Goal: Information Seeking & Learning: Learn about a topic

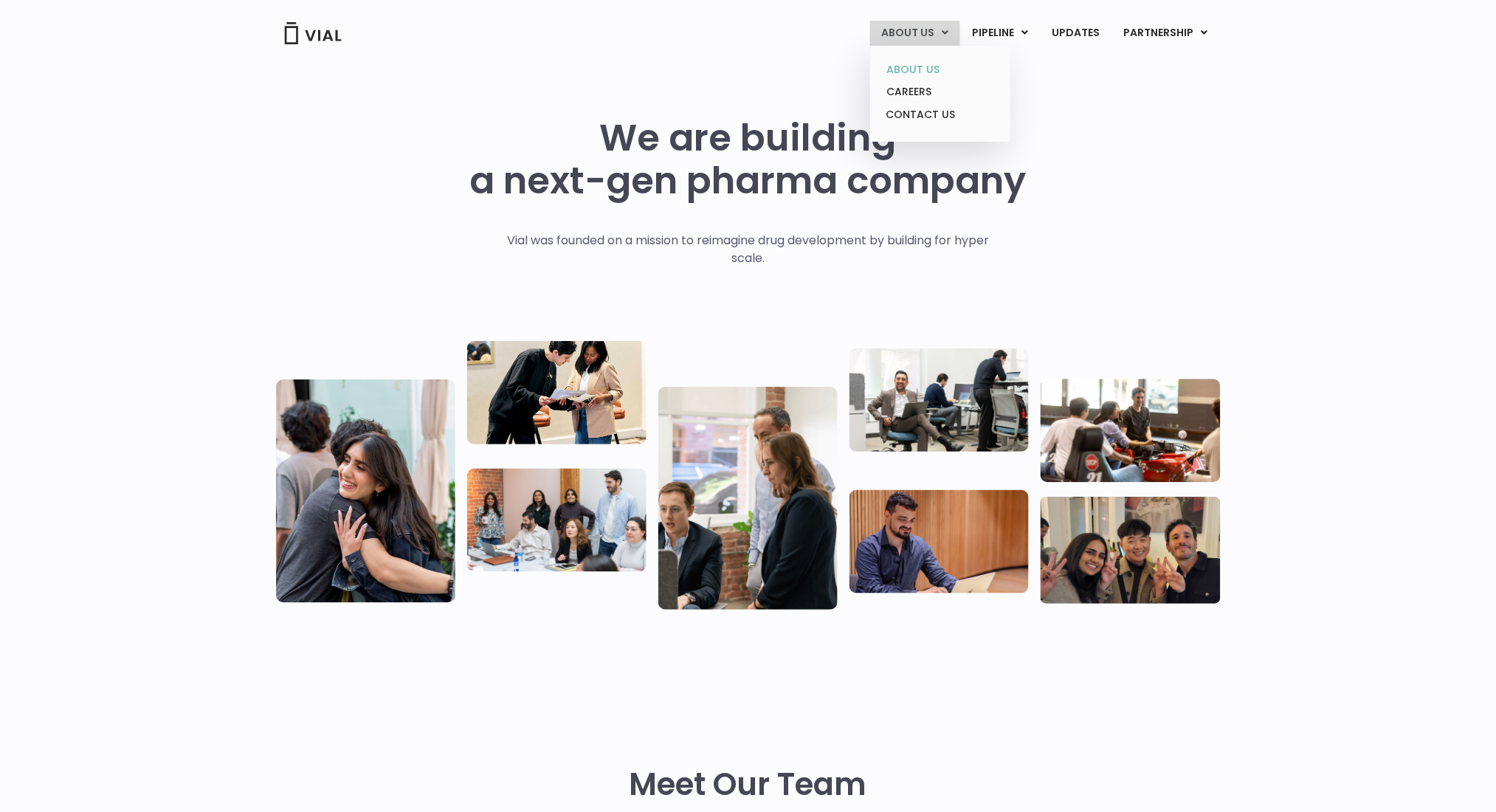
click at [907, 74] on link "ABOUT US" at bounding box center [940, 70] width 129 height 23
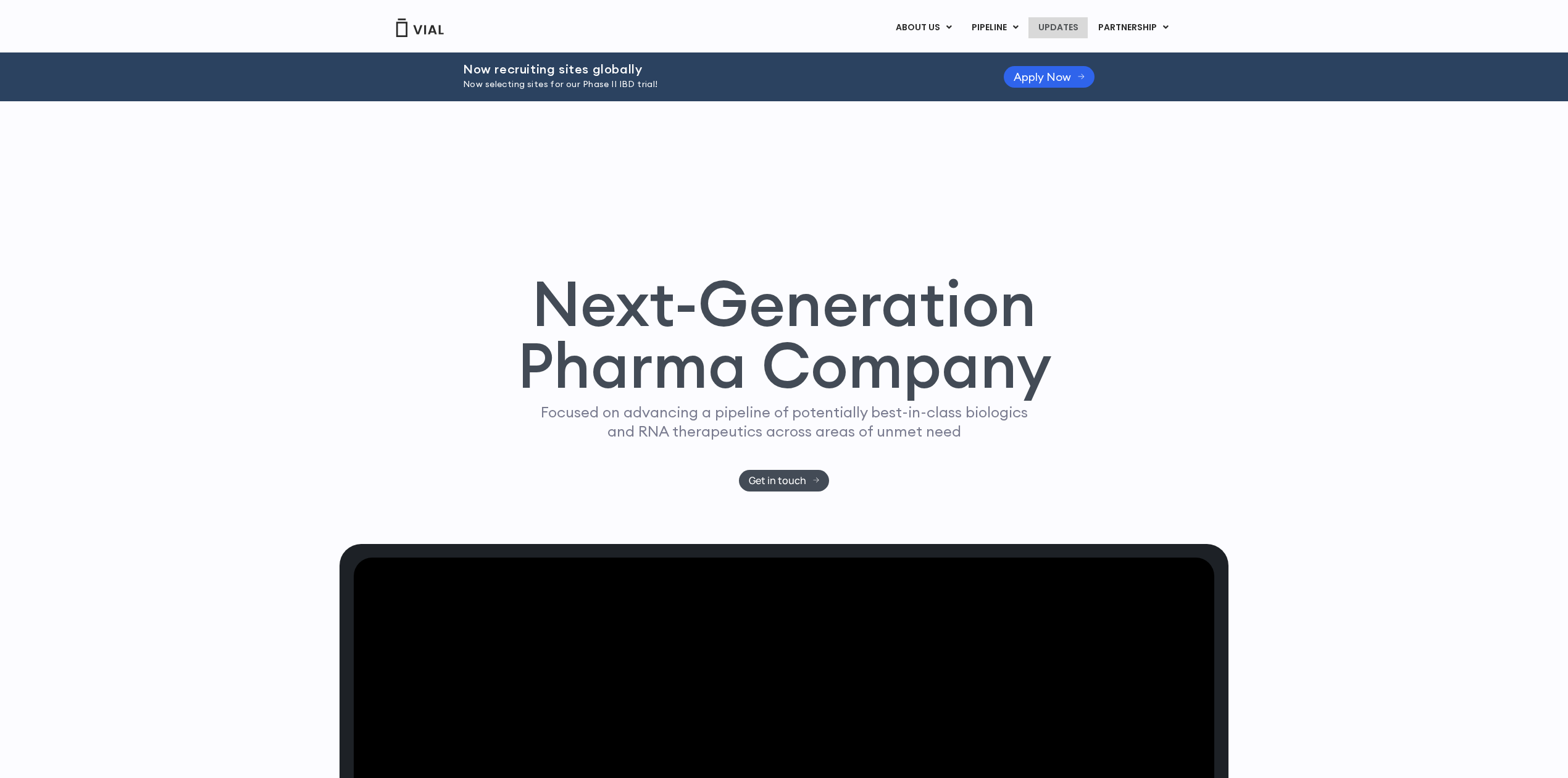
click at [1080, 24] on link "UPDATES" at bounding box center [1058, 27] width 59 height 21
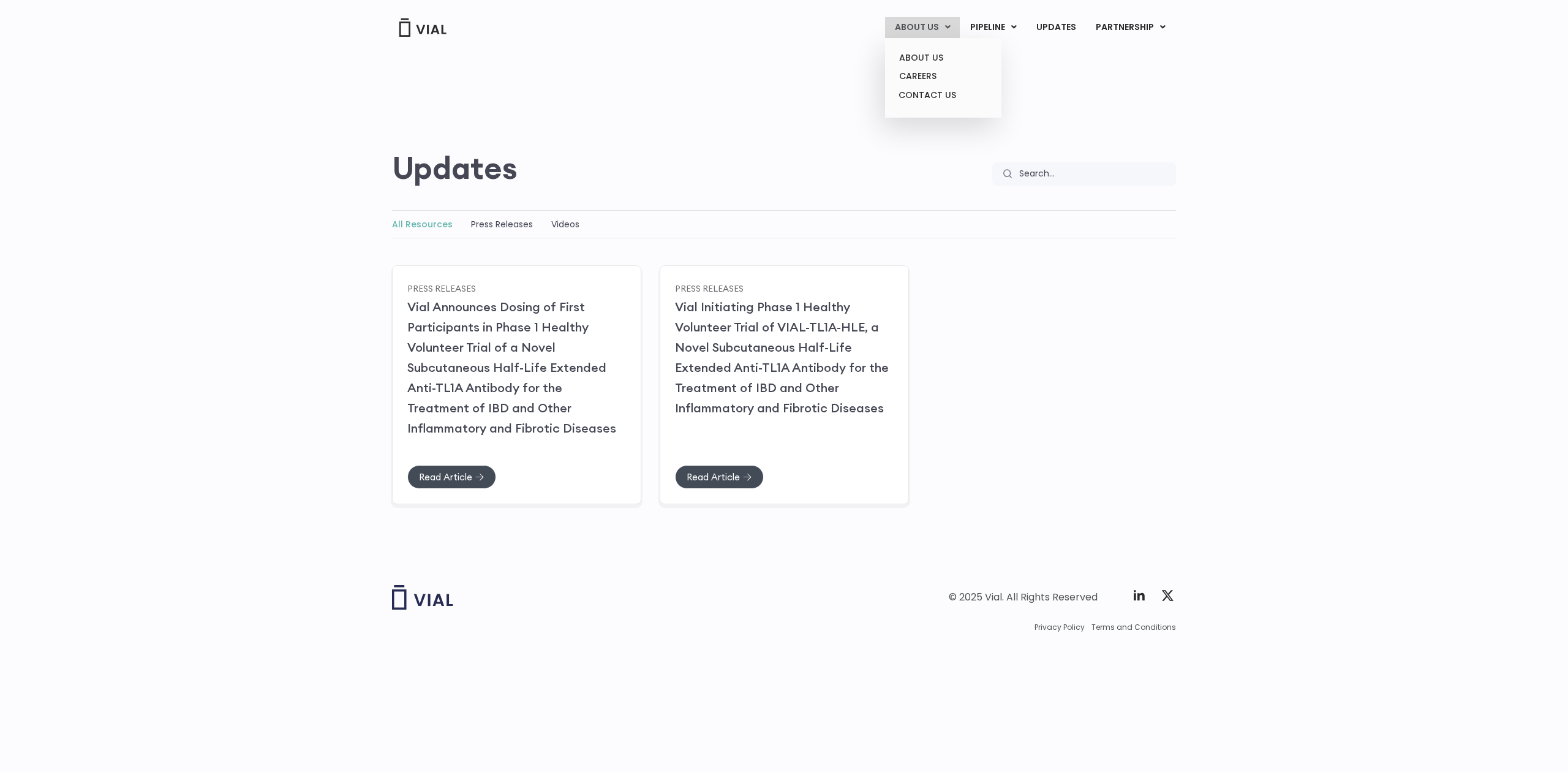
click at [930, 26] on link "ABOUT US" at bounding box center [922, 27] width 75 height 21
click at [910, 63] on link "ABOUT US" at bounding box center [943, 58] width 107 height 19
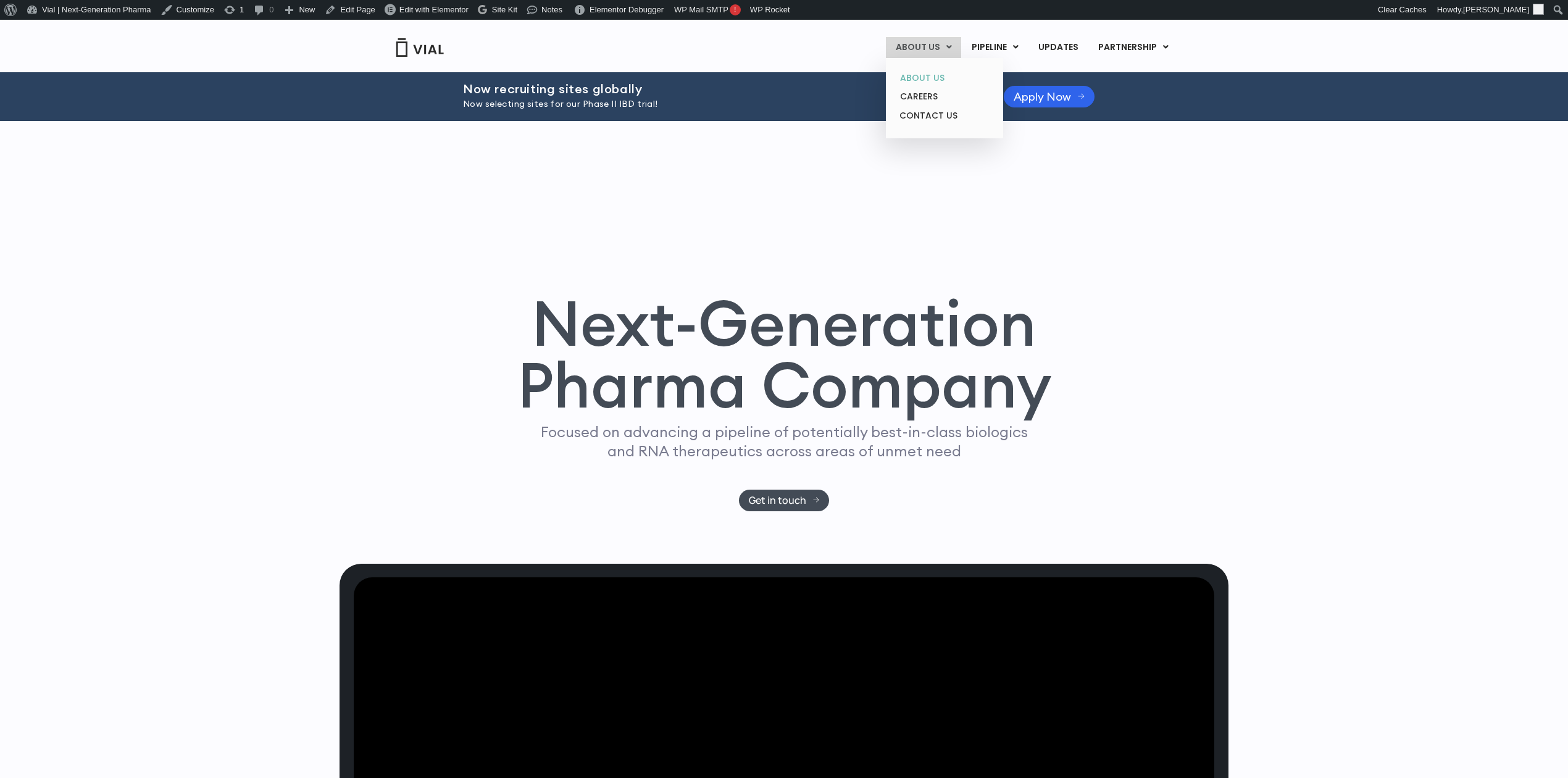
click at [917, 70] on link "ABOUT US" at bounding box center [944, 78] width 108 height 19
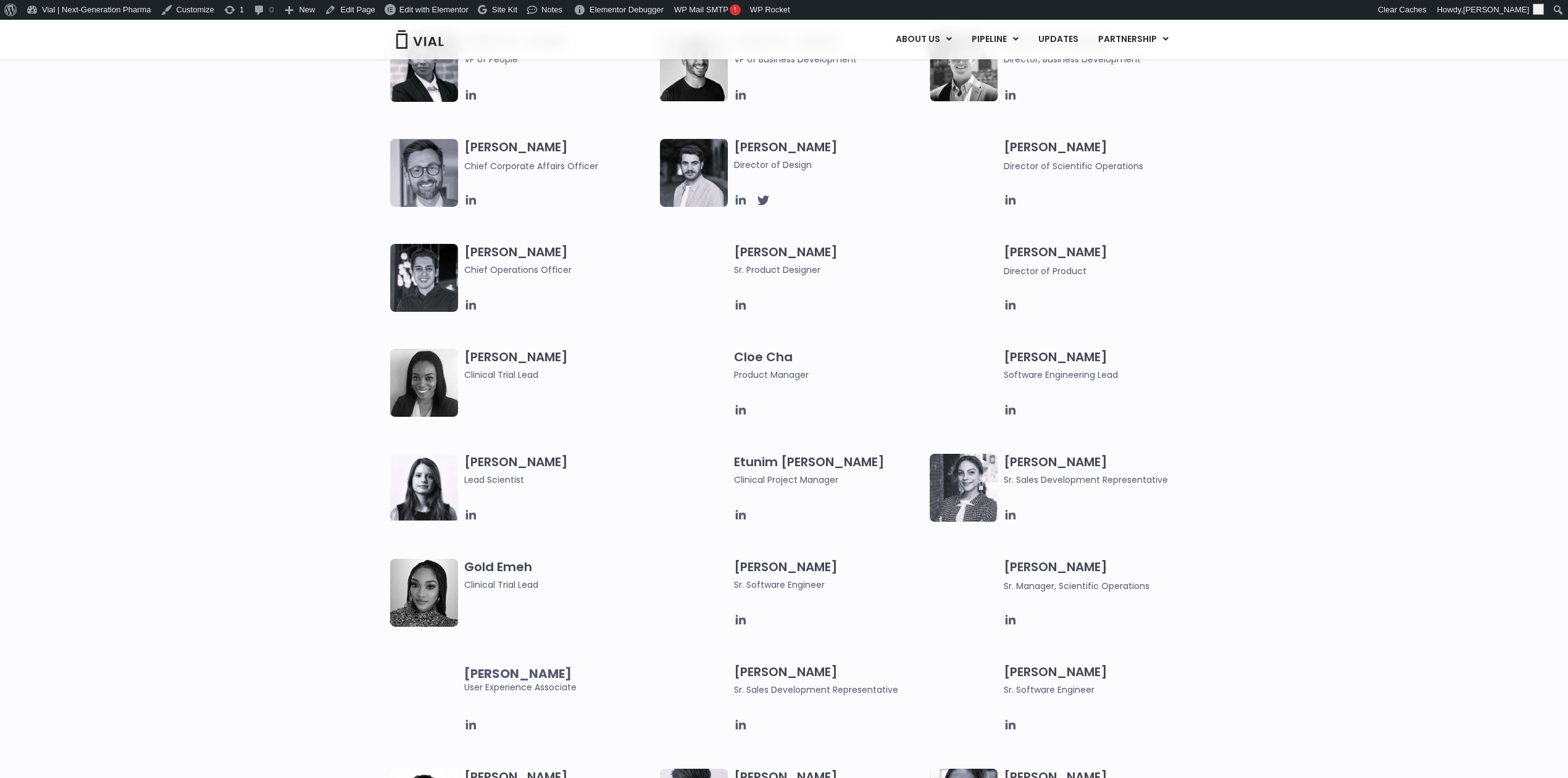
scroll to position [823, 0]
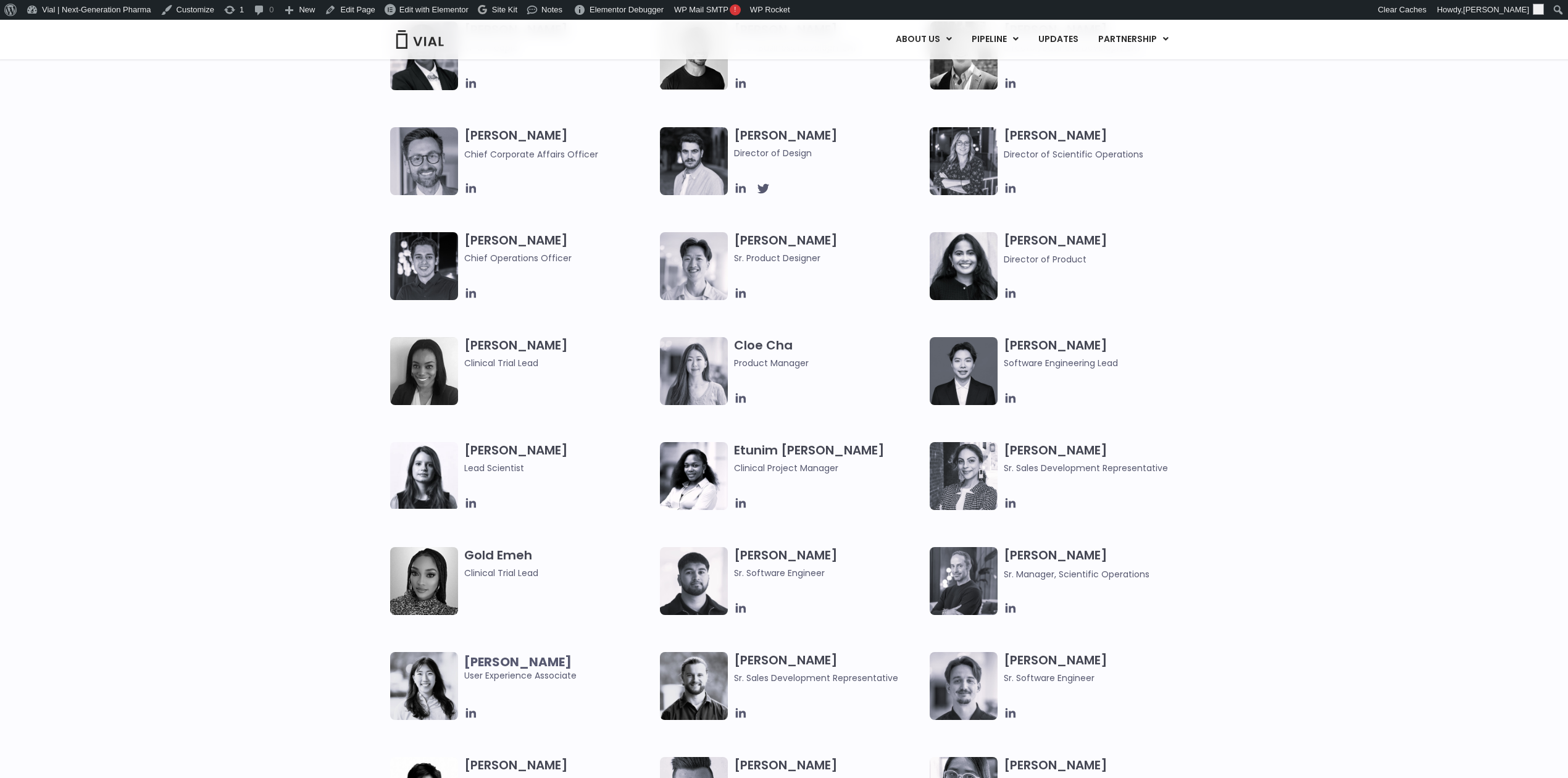
click at [1393, 411] on div "[PERSON_NAME] Co-founder, CEO [PERSON_NAME] Chief Business Officer [PERSON_NAME…" at bounding box center [784, 179] width 1568 height 526
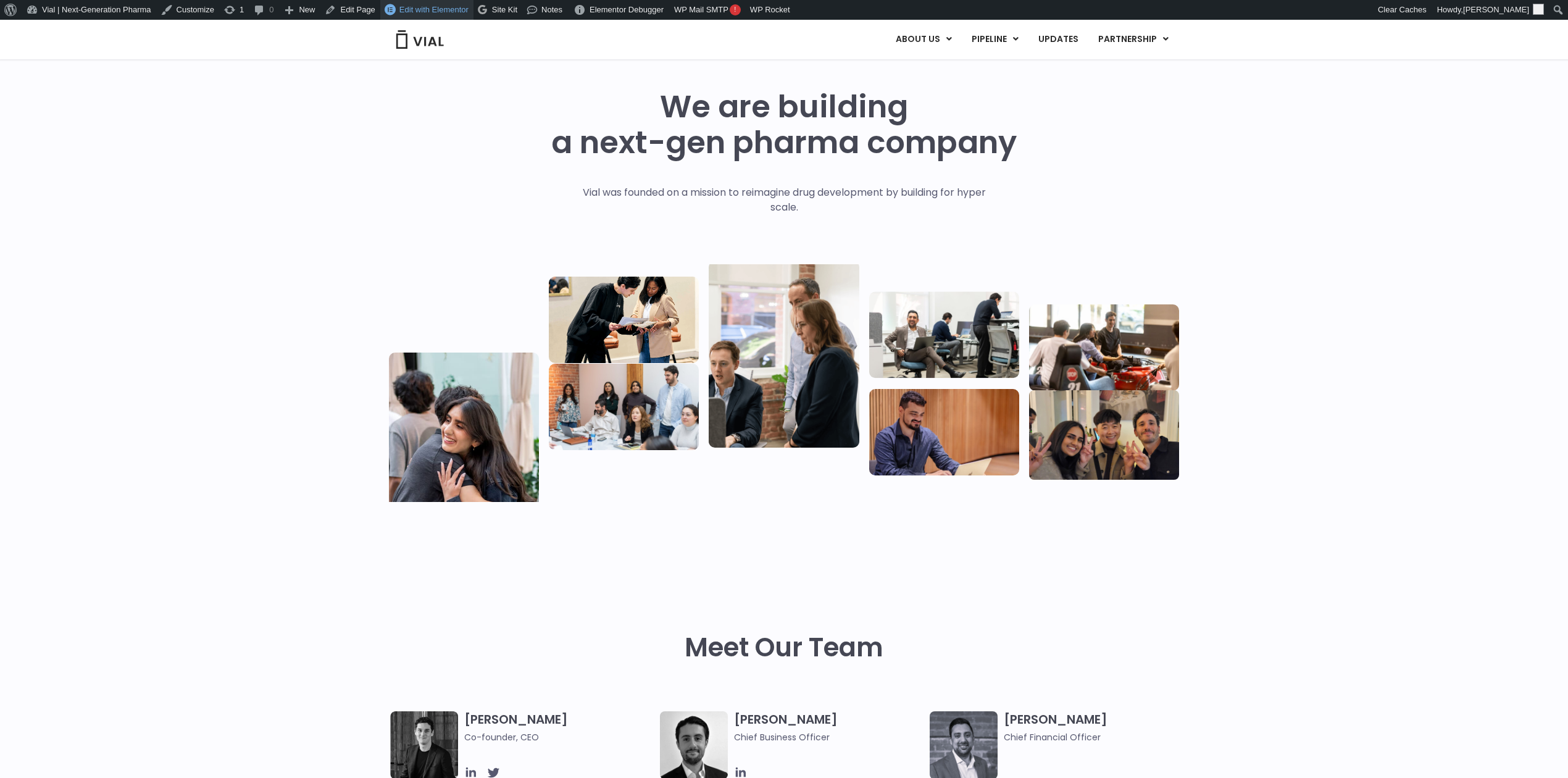
scroll to position [0, 0]
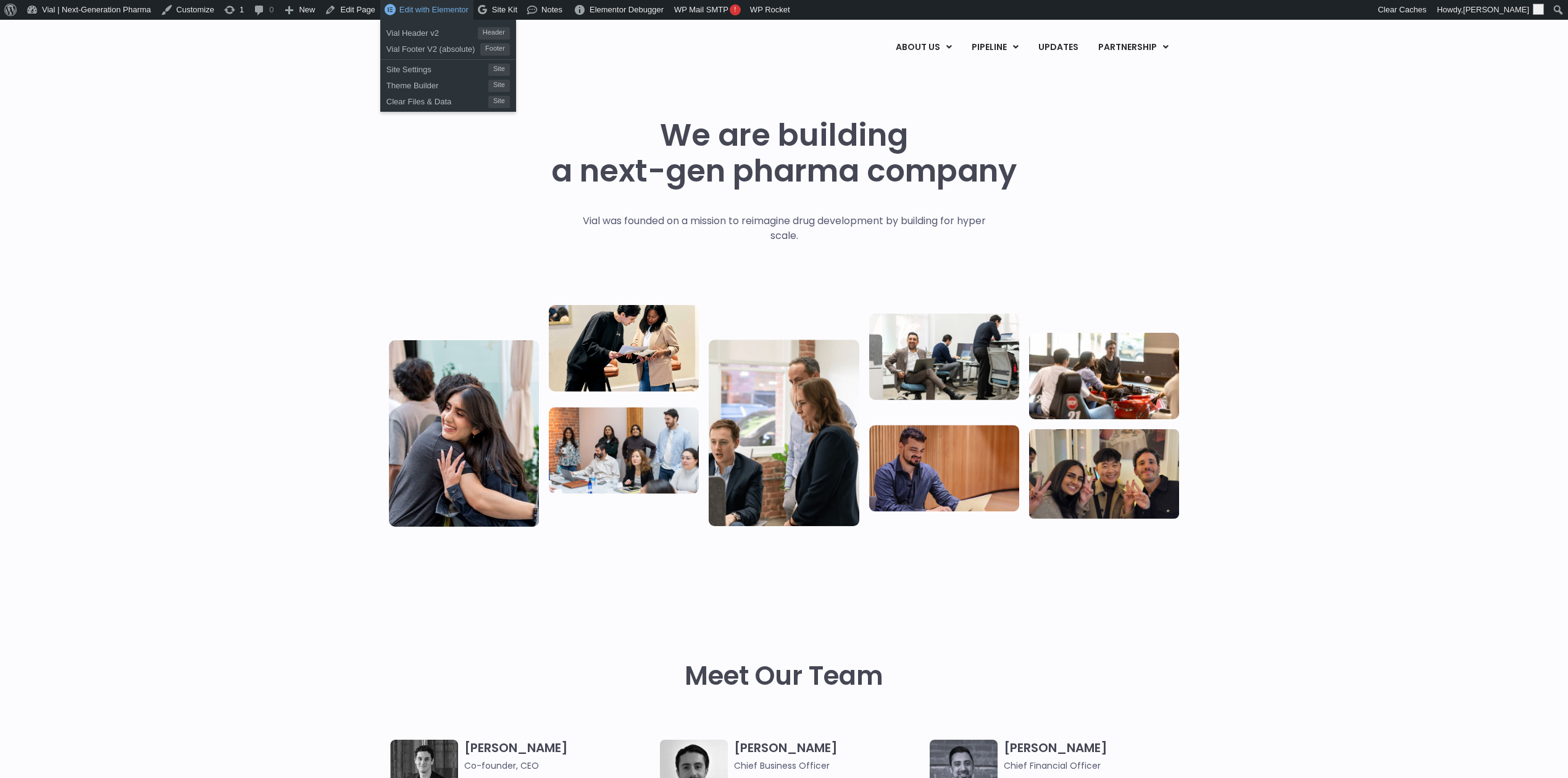
click at [430, 9] on span "Edit with Elementor" at bounding box center [434, 9] width 69 height 9
